Goal: Navigation & Orientation: Find specific page/section

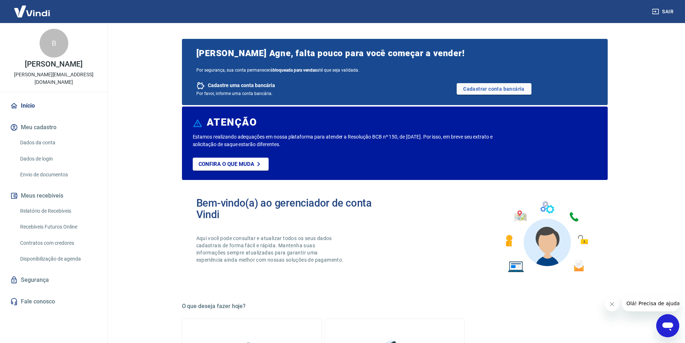
click at [34, 100] on link "Início" at bounding box center [54, 106] width 90 height 16
